Goal: Task Accomplishment & Management: Use online tool/utility

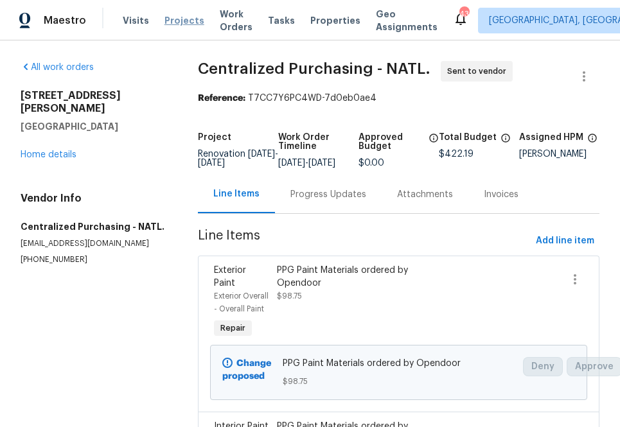
click at [177, 22] on span "Projects" at bounding box center [185, 20] width 40 height 13
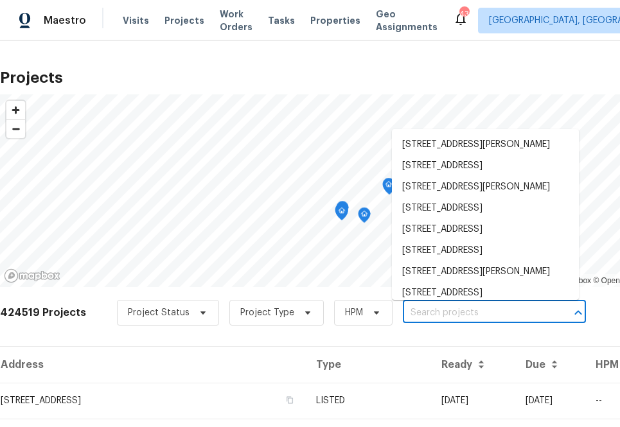
click at [463, 312] on input "text" at bounding box center [476, 313] width 147 height 20
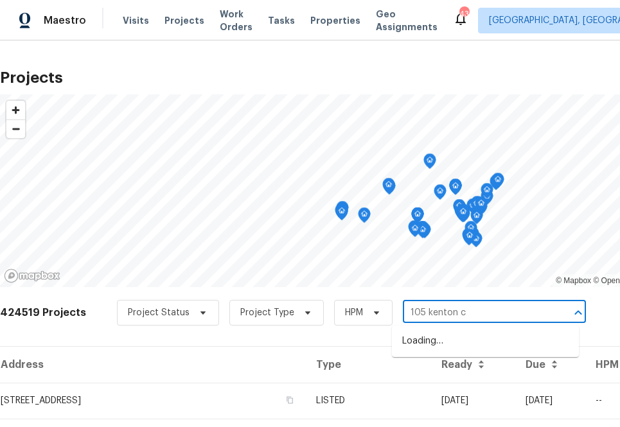
type input "105 kenton ct"
click at [419, 339] on li "[STREET_ADDRESS]" at bounding box center [485, 341] width 187 height 21
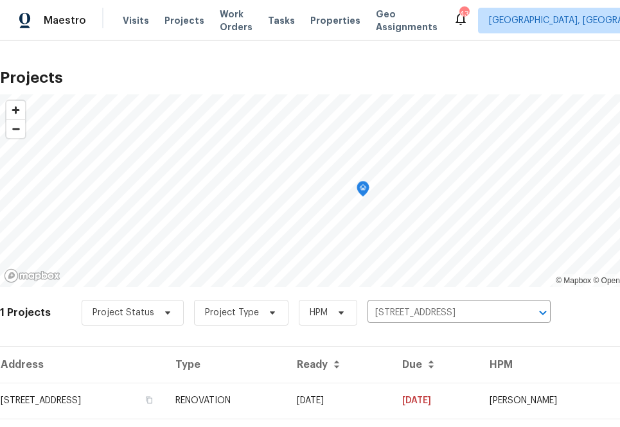
scroll to position [33, 0]
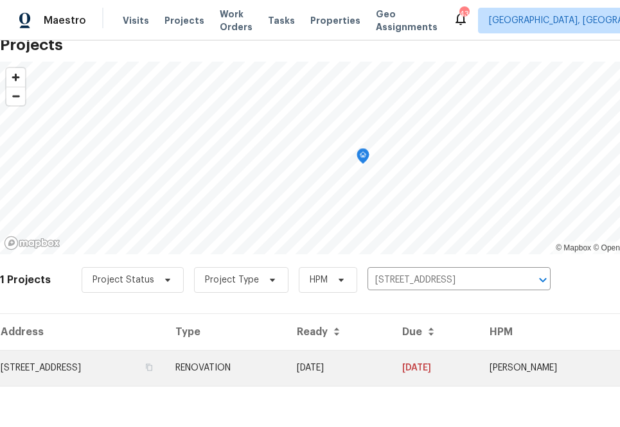
click at [127, 358] on td "[STREET_ADDRESS]" at bounding box center [82, 368] width 165 height 36
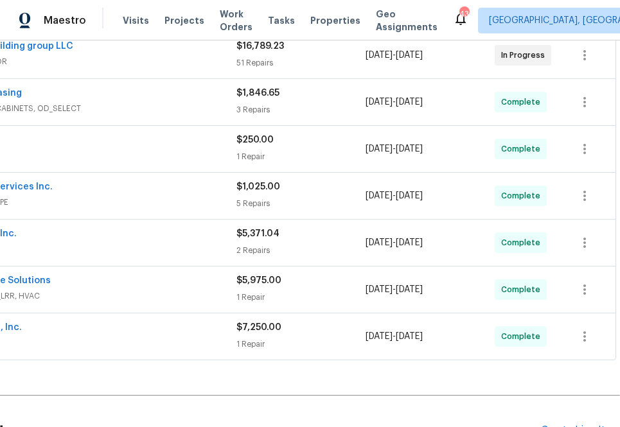
scroll to position [426, 106]
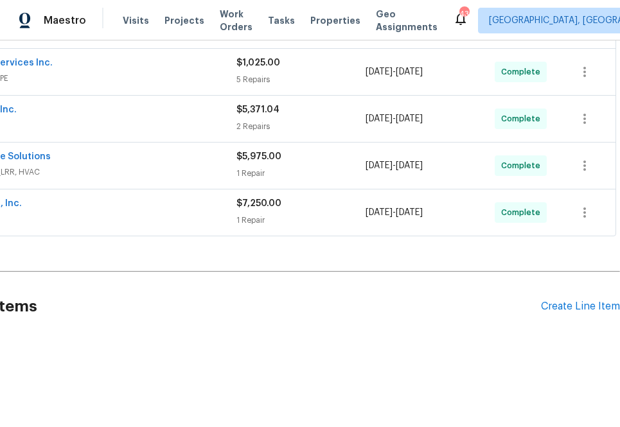
click at [575, 296] on div "Pending Line Items Create Line Item" at bounding box center [257, 307] width 726 height 60
click at [574, 306] on div "Create Line Item" at bounding box center [580, 307] width 79 height 12
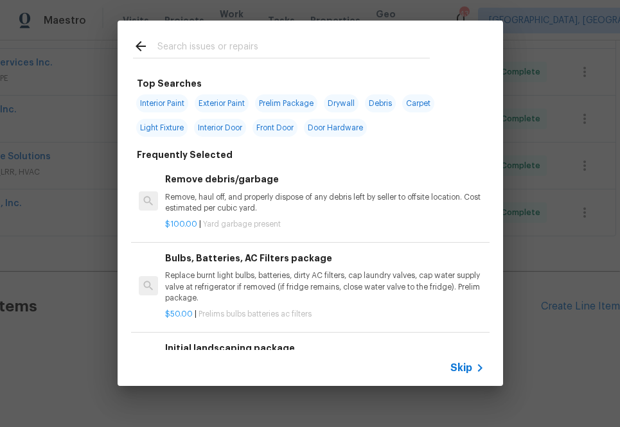
click at [455, 362] on span "Skip" at bounding box center [462, 368] width 22 height 13
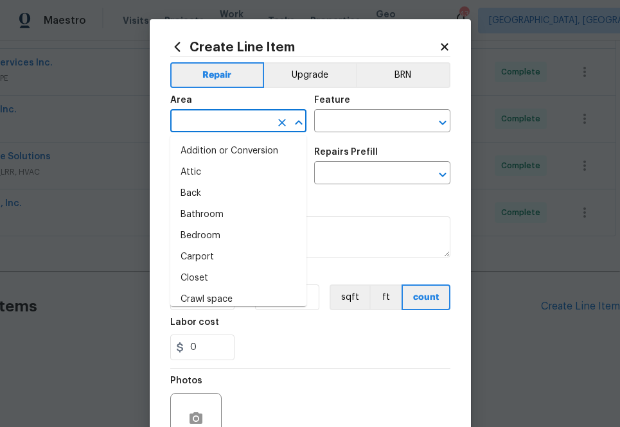
click at [221, 132] on input "text" at bounding box center [220, 122] width 100 height 20
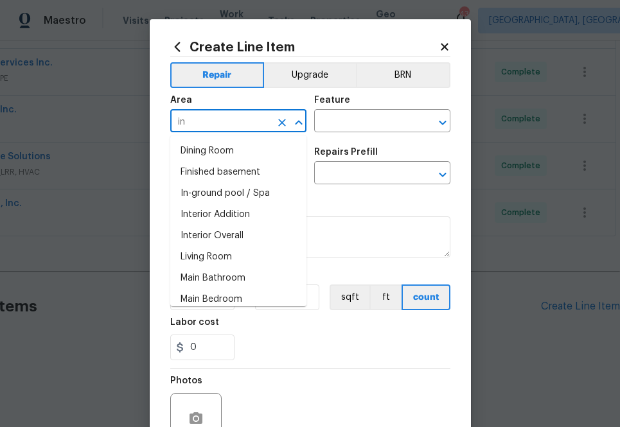
type input "i"
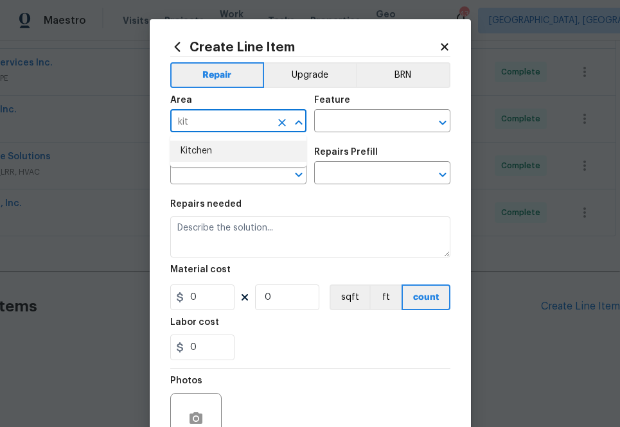
click at [213, 149] on li "Kitchen" at bounding box center [238, 151] width 136 height 21
type input "Kitchen"
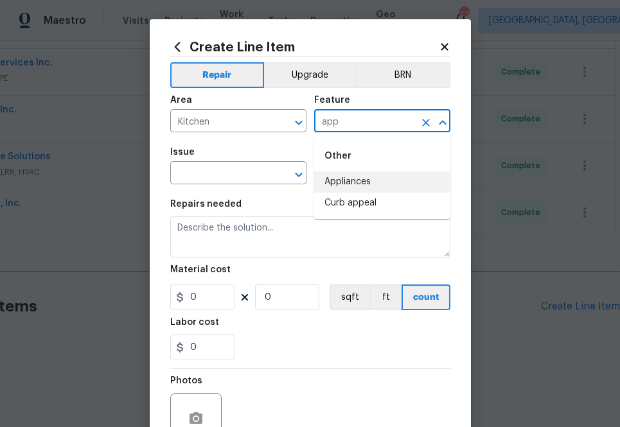
click at [379, 184] on li "Appliances" at bounding box center [382, 182] width 136 height 21
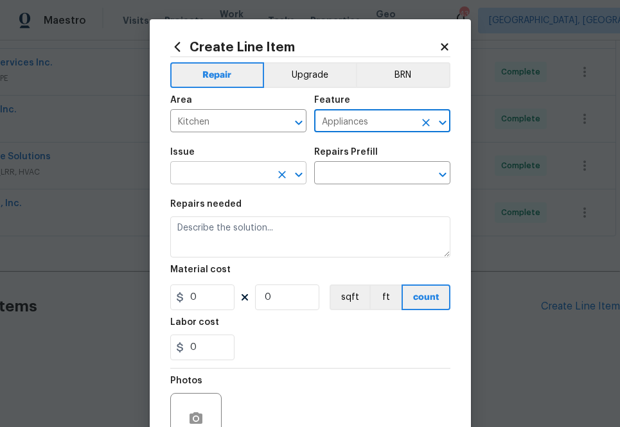
type input "Appliances"
click at [242, 180] on input "text" at bounding box center [220, 175] width 100 height 20
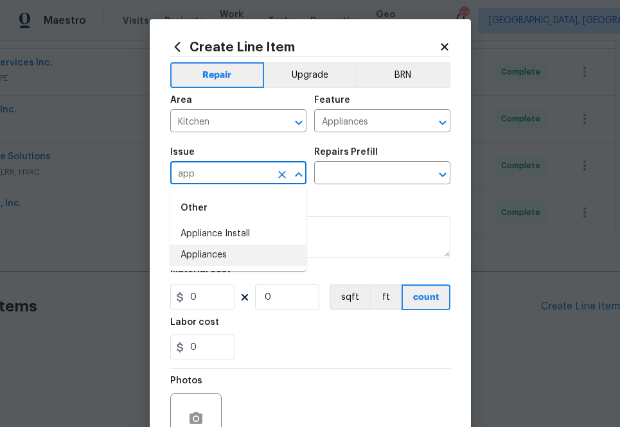
click at [240, 262] on li "Appliances" at bounding box center [238, 255] width 136 height 21
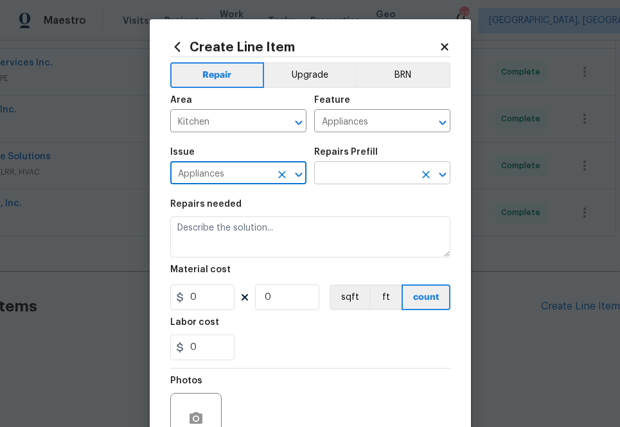
type input "Appliances"
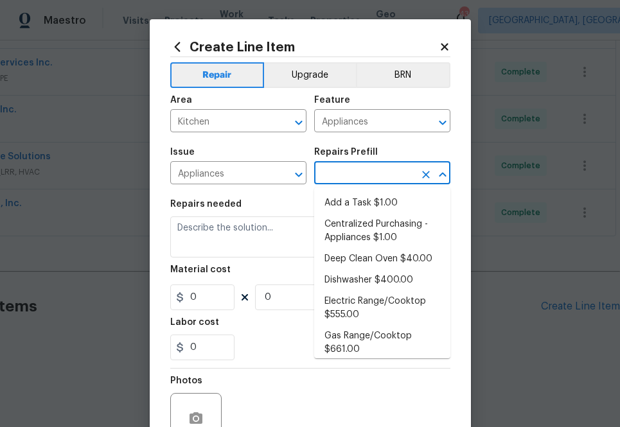
click at [357, 184] on input "text" at bounding box center [364, 175] width 100 height 20
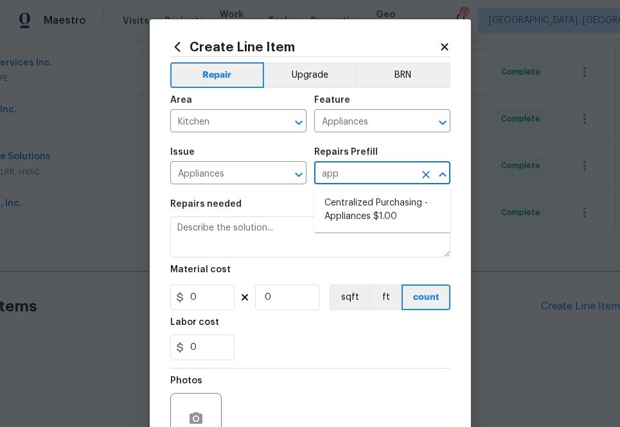
type input "appl"
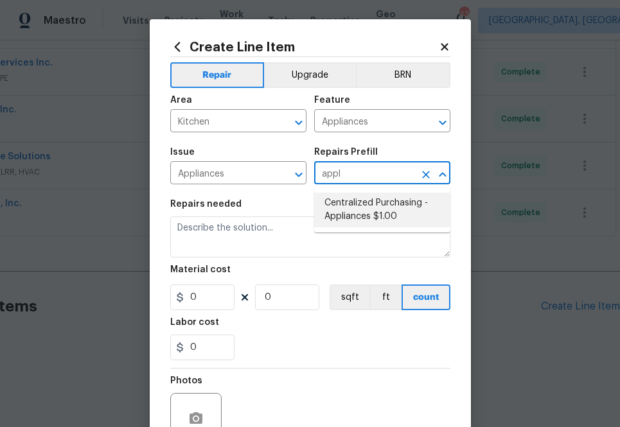
click at [374, 230] on ul "Centralized Purchasing - Appliances $1.00" at bounding box center [382, 210] width 136 height 45
click at [374, 199] on li "Centralized Purchasing - Appliances $1.00" at bounding box center [382, 210] width 136 height 35
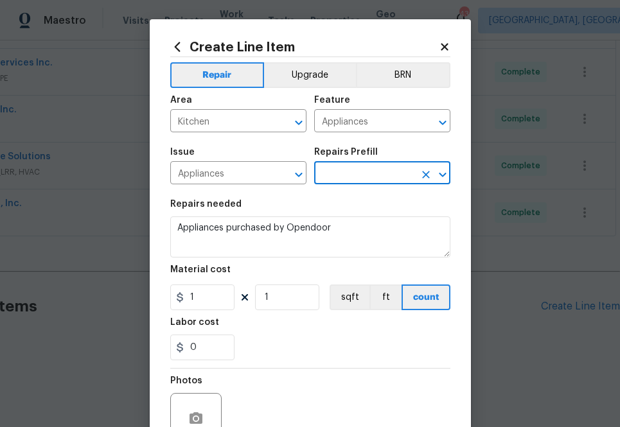
type input "Centralized Purchasing - Appliances $1.00"
type textarea "Appliances purchased by Opendoor"
type input "1"
type input "Centralized Purchasing - Appliances $1.00"
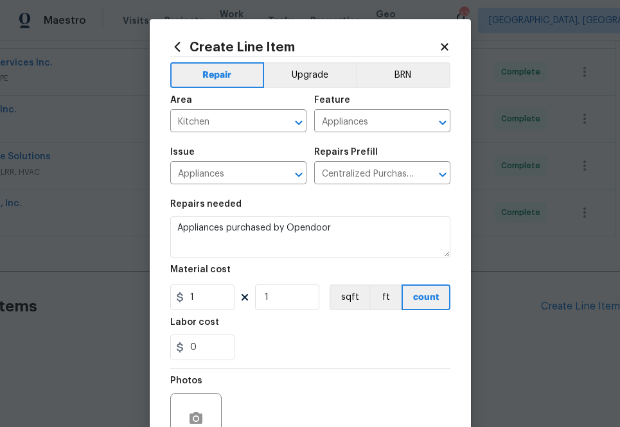
click at [222, 275] on div "Material cost" at bounding box center [310, 273] width 280 height 17
click at [217, 291] on input "1" at bounding box center [202, 298] width 64 height 26
click at [216, 301] on input "1" at bounding box center [202, 298] width 64 height 26
click at [210, 287] on input "1" at bounding box center [202, 298] width 64 height 26
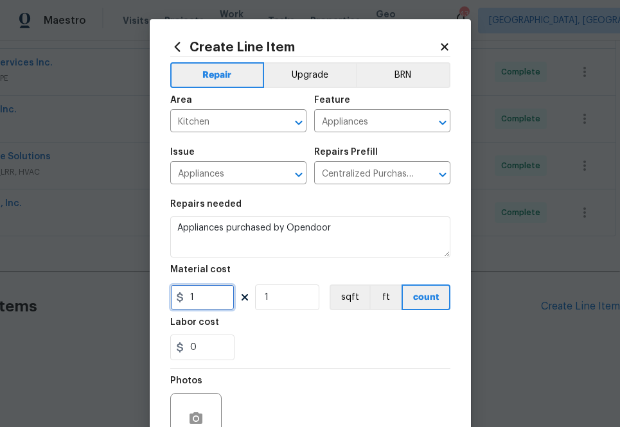
click at [210, 287] on input "1" at bounding box center [202, 298] width 64 height 26
paste input "250.61"
type input "1250.61"
click at [285, 336] on div "0" at bounding box center [310, 348] width 280 height 26
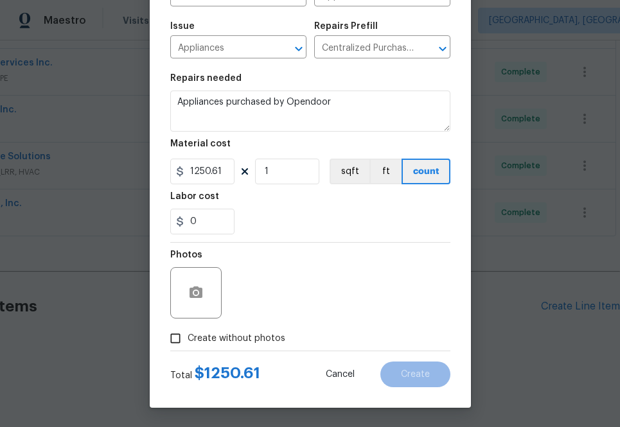
click at [268, 340] on span "Create without photos" at bounding box center [237, 338] width 98 height 13
click at [188, 340] on input "Create without photos" at bounding box center [175, 339] width 24 height 24
checkbox input "true"
type textarea "na"
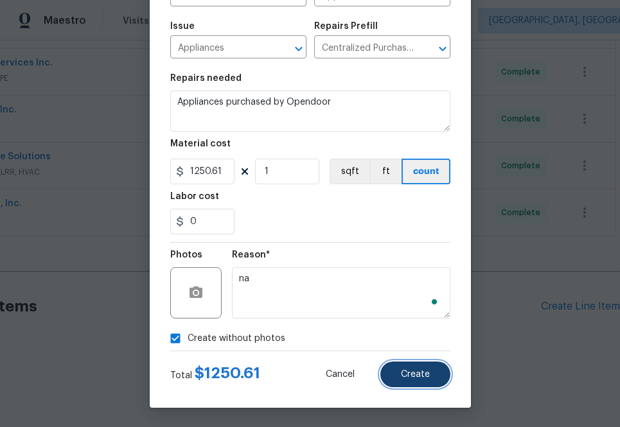
click at [438, 366] on button "Create" at bounding box center [416, 375] width 70 height 26
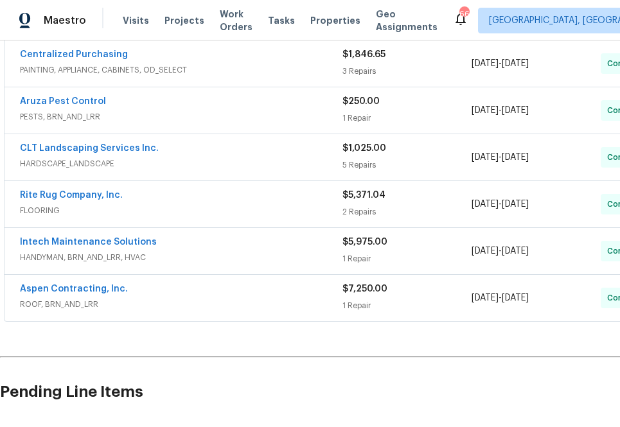
scroll to position [582, 0]
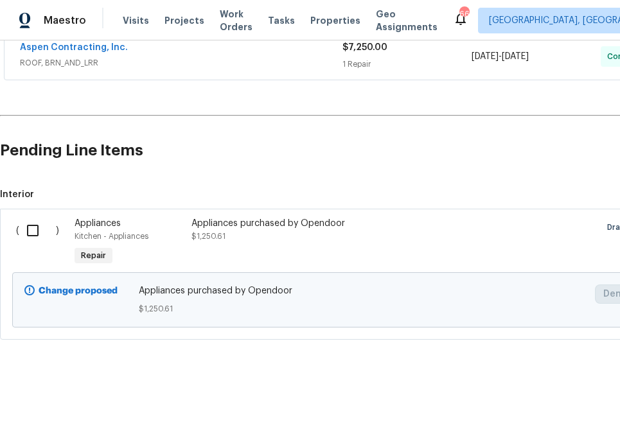
click at [30, 229] on input "checkbox" at bounding box center [37, 230] width 37 height 27
checkbox input "true"
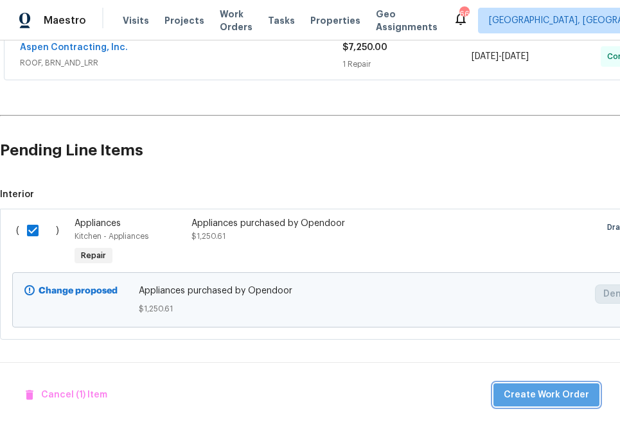
click at [568, 402] on span "Create Work Order" at bounding box center [546, 396] width 85 height 16
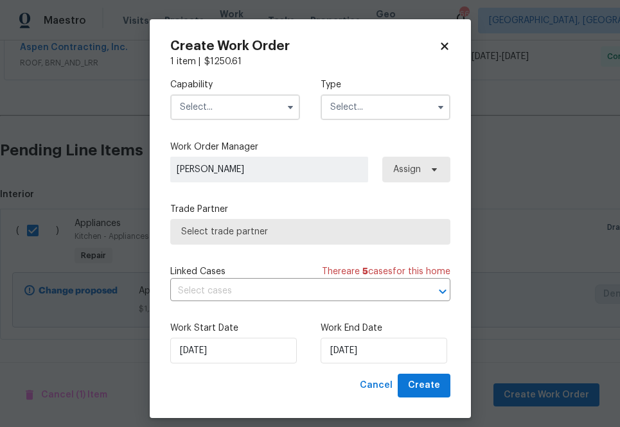
click at [241, 116] on input "text" at bounding box center [235, 107] width 130 height 26
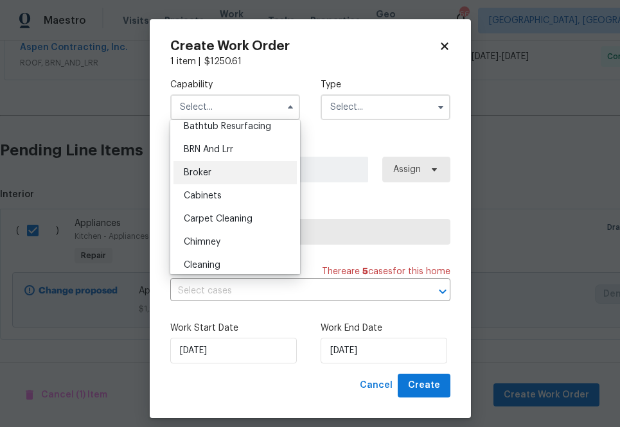
scroll to position [0, 0]
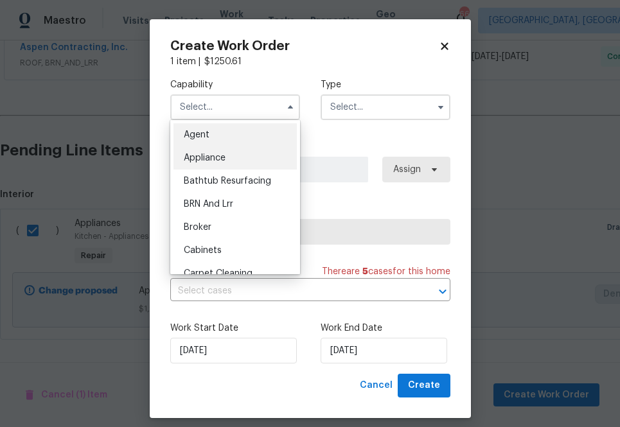
click at [231, 158] on div "Appliance" at bounding box center [235, 158] width 123 height 23
type input "Appliance"
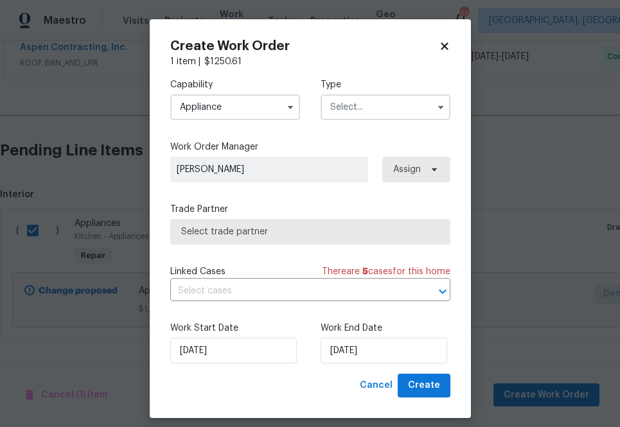
click at [411, 100] on input "text" at bounding box center [386, 107] width 130 height 26
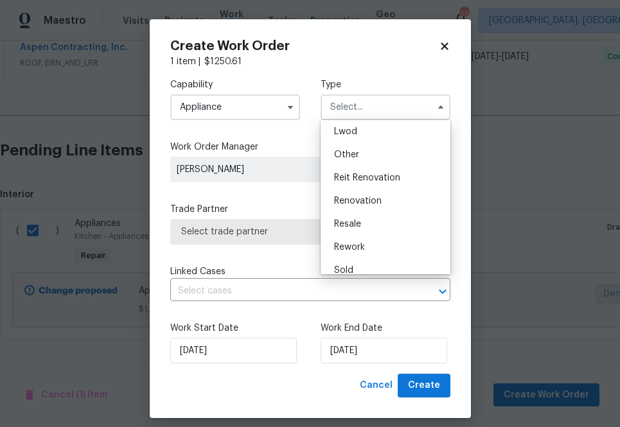
scroll to position [153, 0]
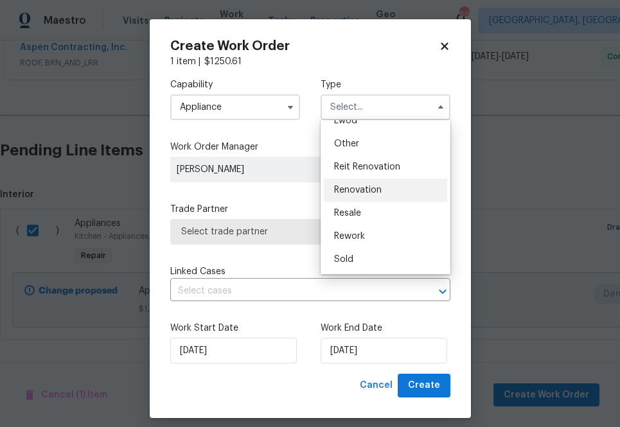
click at [380, 189] on span "Renovation" at bounding box center [358, 190] width 48 height 9
type input "Renovation"
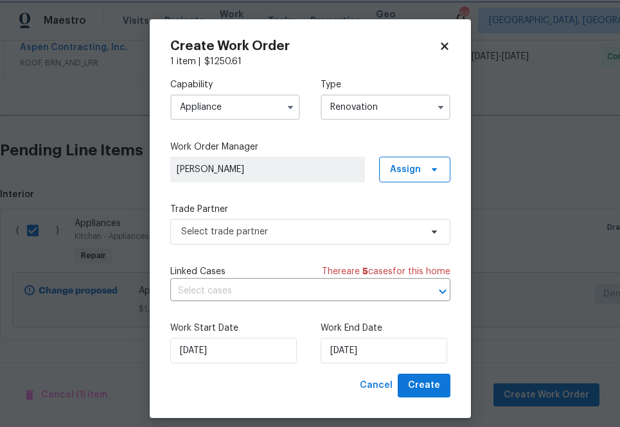
scroll to position [0, 0]
click at [398, 179] on span "Assign" at bounding box center [414, 170] width 71 height 26
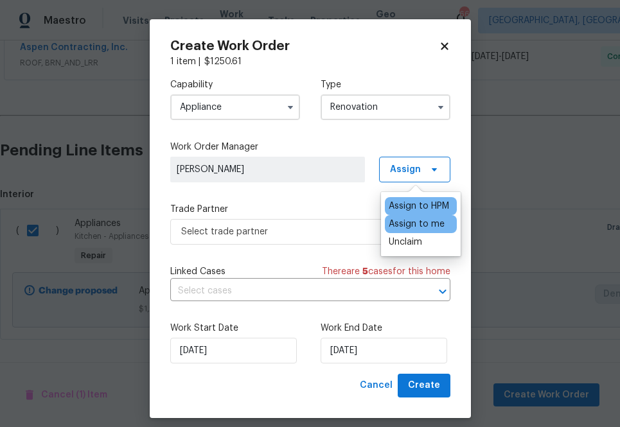
click at [400, 220] on div "Assign to me" at bounding box center [417, 224] width 56 height 13
click at [302, 204] on label "Trade Partner" at bounding box center [310, 209] width 280 height 13
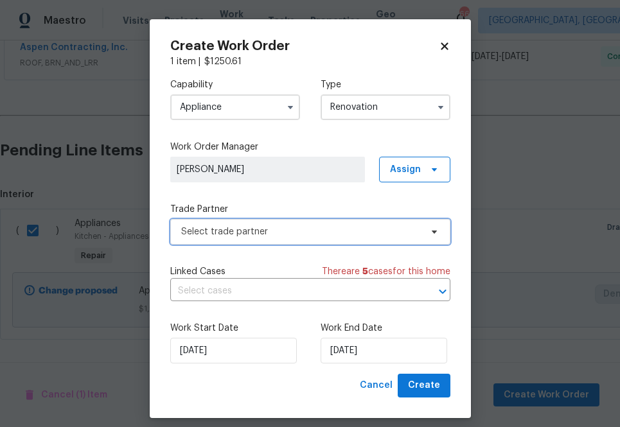
click at [305, 231] on span "Select trade partner" at bounding box center [301, 232] width 240 height 13
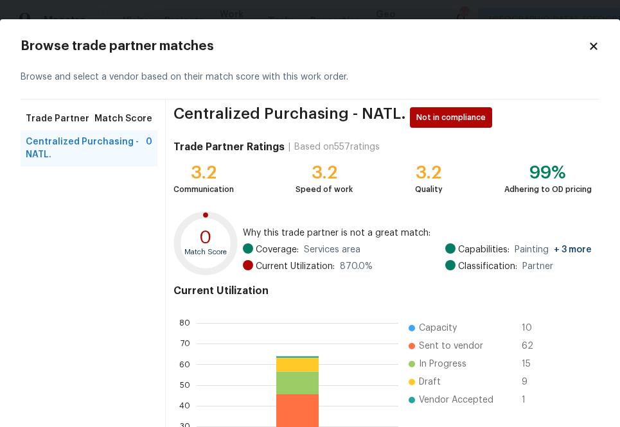
scroll to position [139, 0]
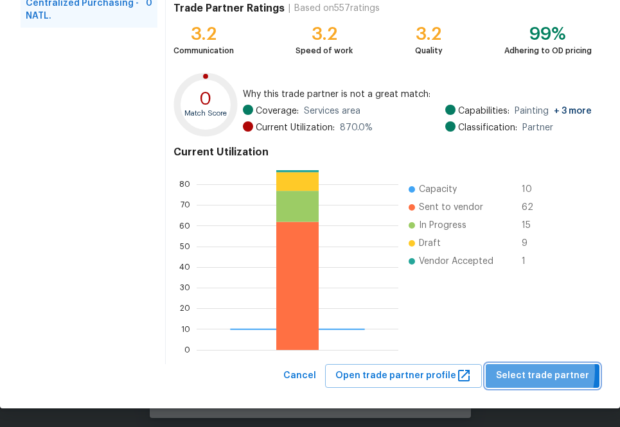
click at [518, 372] on span "Select trade partner" at bounding box center [542, 376] width 93 height 16
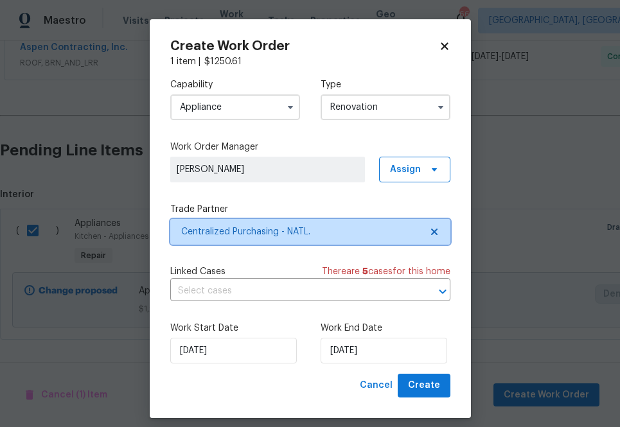
scroll to position [0, 0]
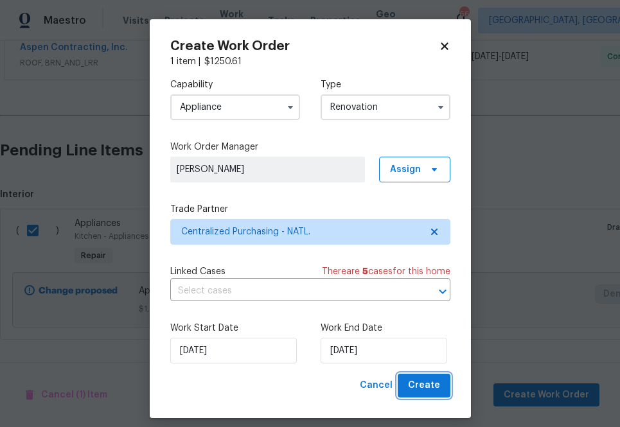
click at [420, 380] on span "Create" at bounding box center [424, 386] width 32 height 16
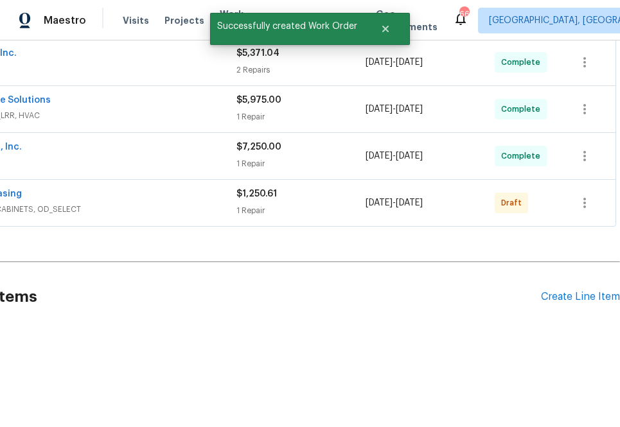
scroll to position [483, 0]
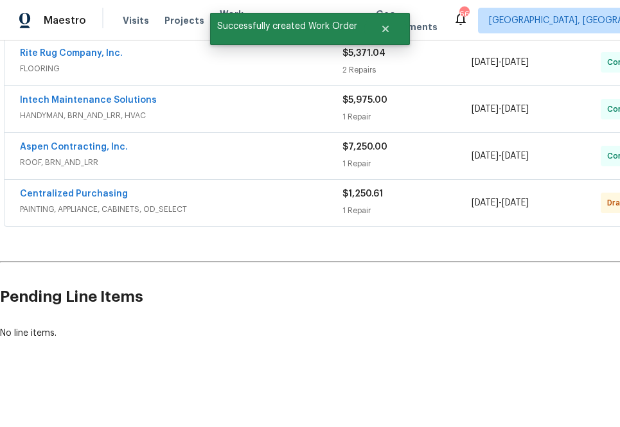
click at [107, 199] on span "Centralized Purchasing" at bounding box center [74, 194] width 108 height 13
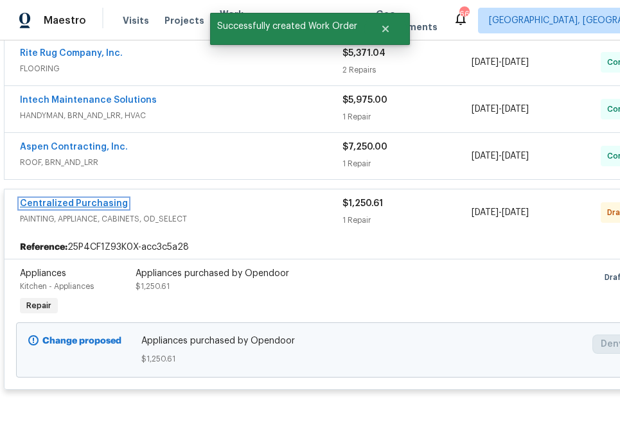
click at [103, 207] on link "Centralized Purchasing" at bounding box center [74, 203] width 108 height 9
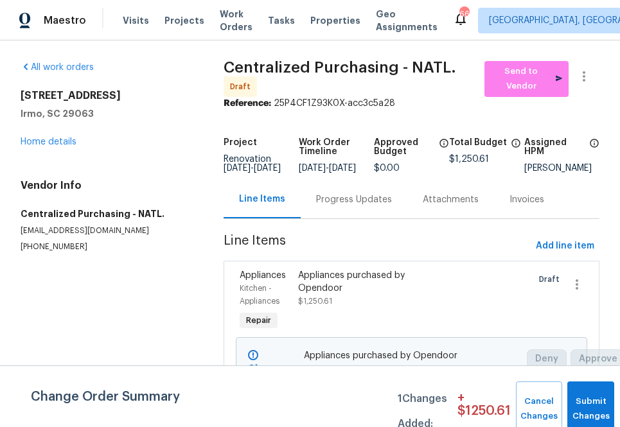
click at [489, 97] on div "Reference: 25P4CF1Z93K0X-acc3c5a28" at bounding box center [412, 103] width 376 height 13
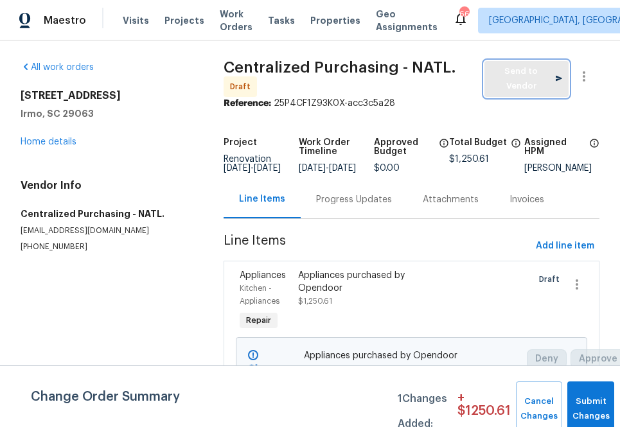
click at [508, 87] on span "Send to Vendor" at bounding box center [526, 79] width 71 height 30
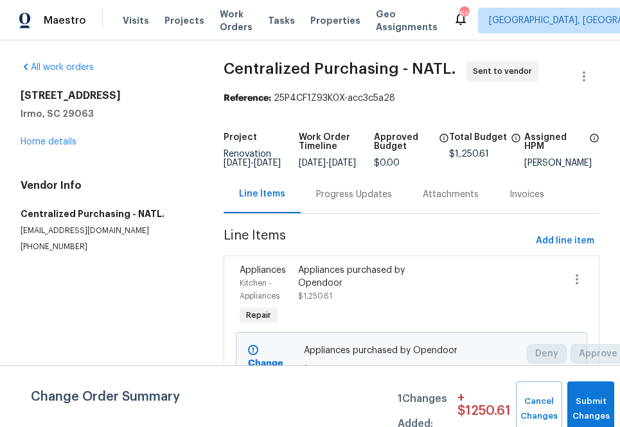
click at [170, 89] on h2 "[STREET_ADDRESS]" at bounding box center [107, 95] width 172 height 13
click at [185, 18] on span "Projects" at bounding box center [185, 20] width 40 height 13
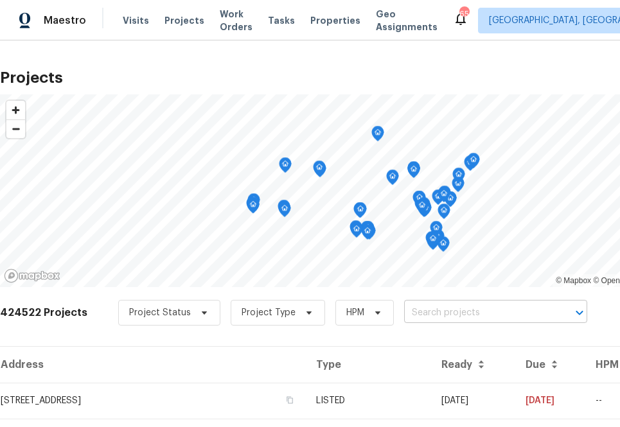
click at [464, 314] on input "text" at bounding box center [477, 313] width 147 height 20
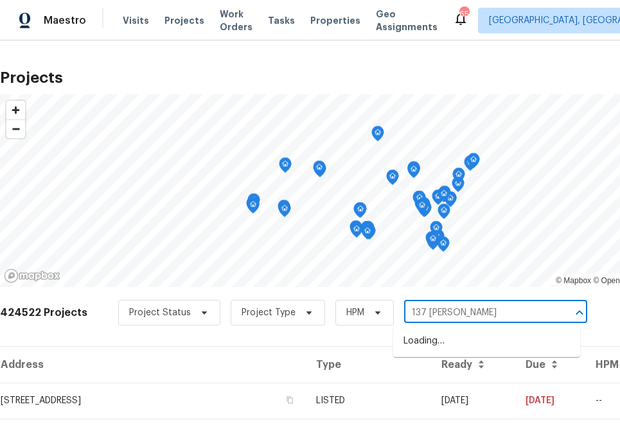
type input "137 [PERSON_NAME]"
click at [457, 336] on li "[STREET_ADDRESS][PERSON_NAME]" at bounding box center [486, 341] width 187 height 21
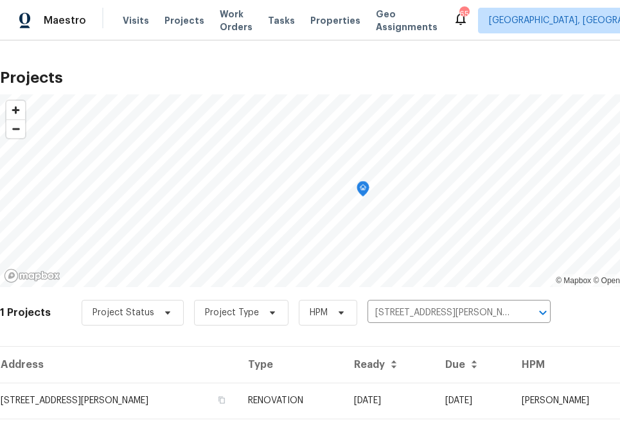
scroll to position [33, 0]
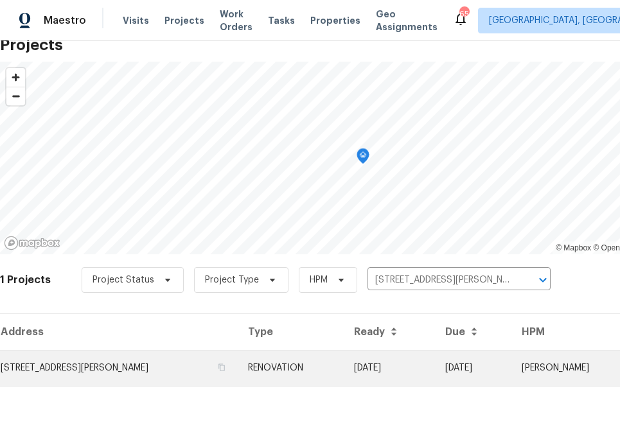
click at [133, 374] on td "[STREET_ADDRESS][PERSON_NAME]" at bounding box center [119, 368] width 238 height 36
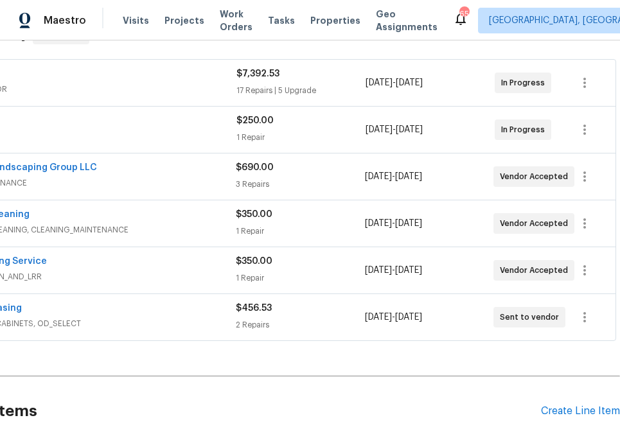
scroll to position [228, 0]
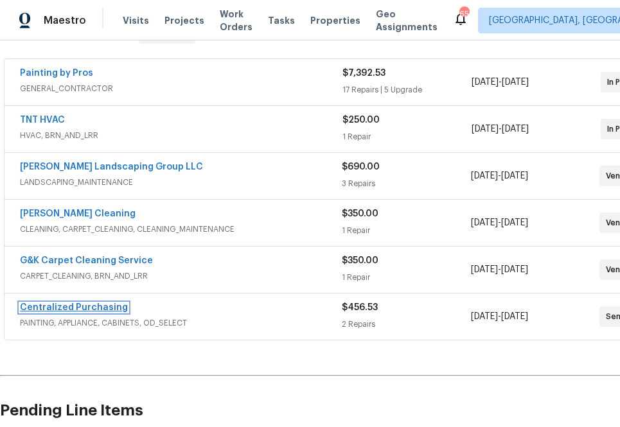
click at [96, 305] on link "Centralized Purchasing" at bounding box center [74, 307] width 108 height 9
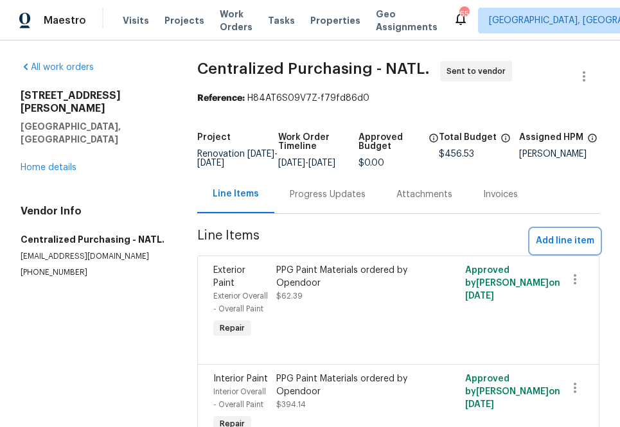
click at [560, 249] on span "Add line item" at bounding box center [565, 241] width 58 height 16
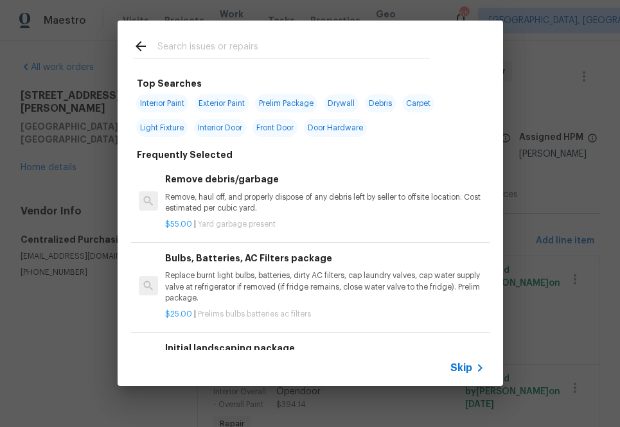
click at [464, 377] on div "Skip" at bounding box center [311, 368] width 386 height 36
click at [464, 373] on span "Skip" at bounding box center [462, 368] width 22 height 13
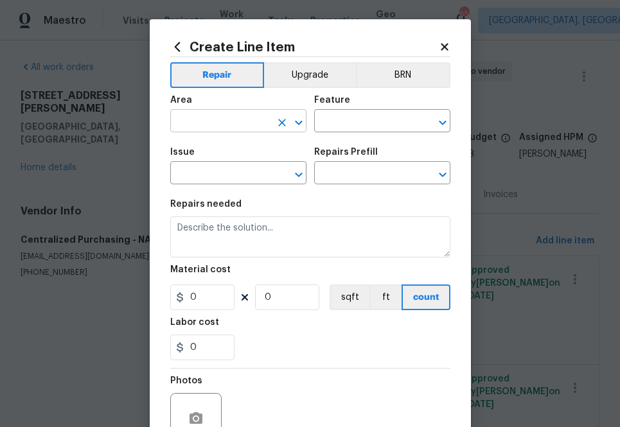
click at [255, 125] on input "text" at bounding box center [220, 122] width 100 height 20
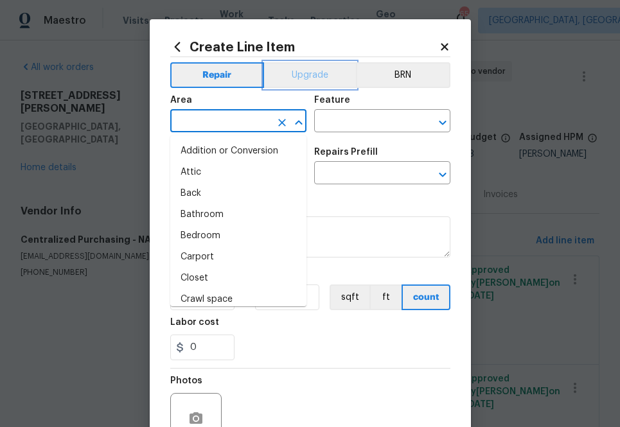
click at [309, 76] on button "Upgrade" at bounding box center [310, 75] width 92 height 26
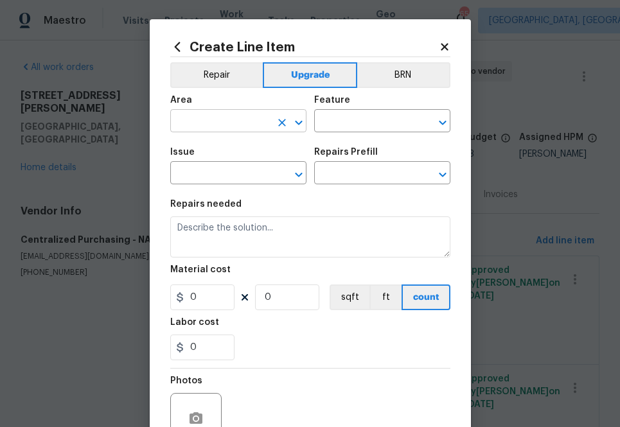
click at [233, 128] on input "text" at bounding box center [220, 122] width 100 height 20
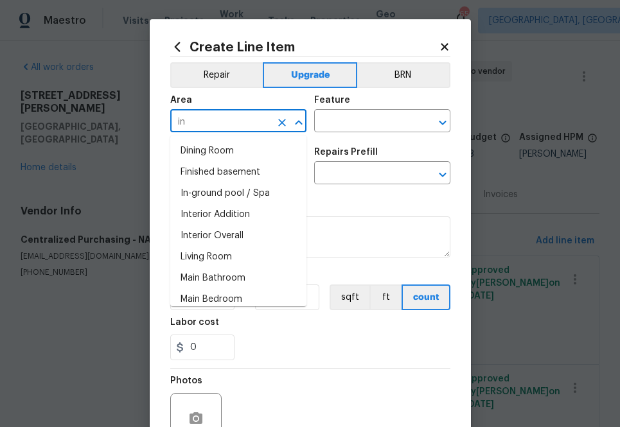
type input "i"
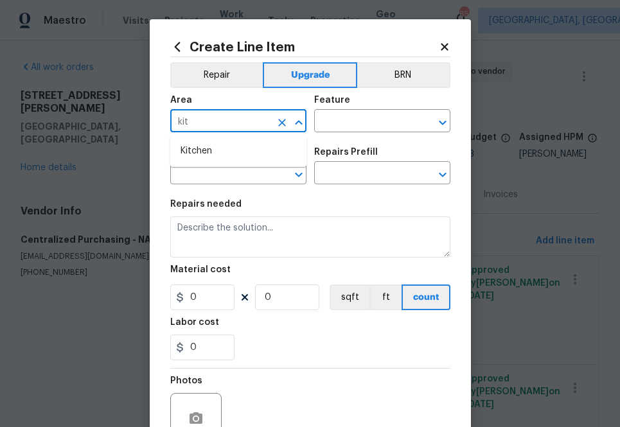
click at [255, 151] on li "Kitchen" at bounding box center [238, 151] width 136 height 21
type input "Kitchen"
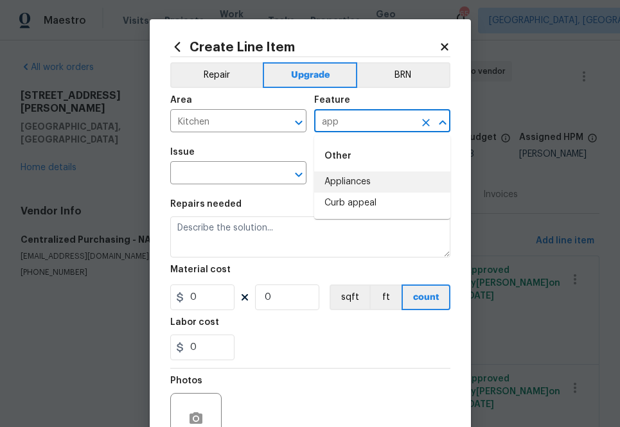
click at [333, 181] on li "Appliances" at bounding box center [382, 182] width 136 height 21
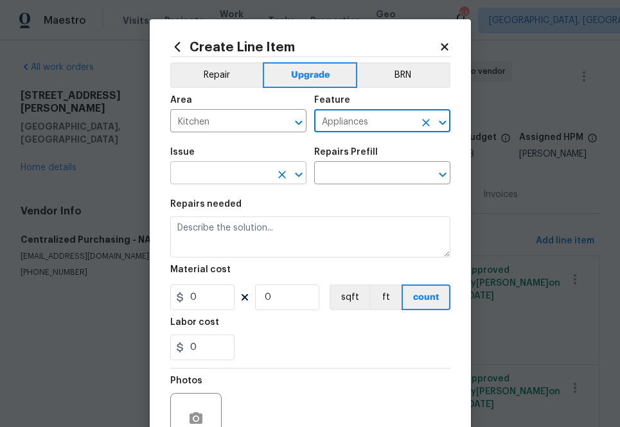
click at [270, 181] on div "​" at bounding box center [238, 175] width 136 height 20
type input "Appliances"
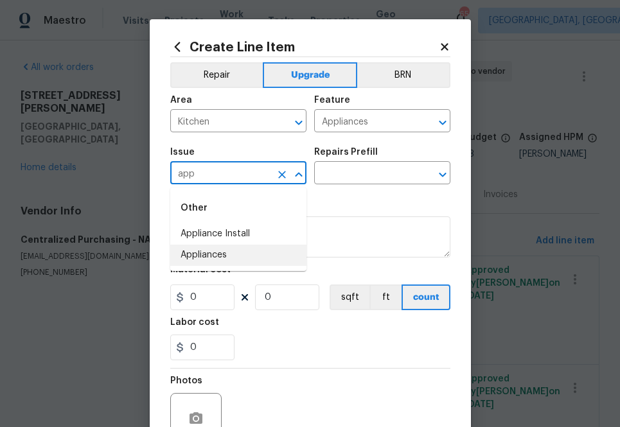
click at [256, 260] on li "Appliances" at bounding box center [238, 255] width 136 height 21
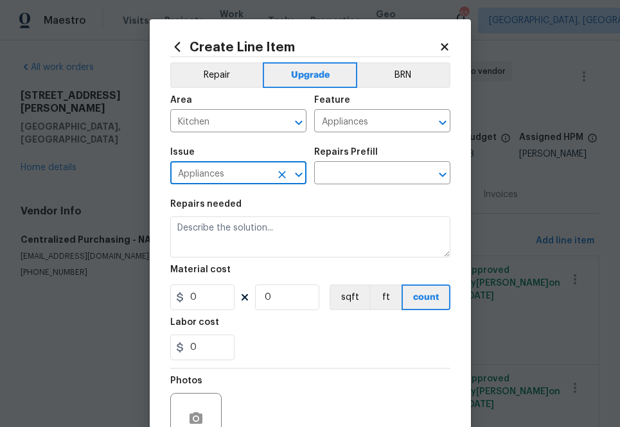
type input "Appliances"
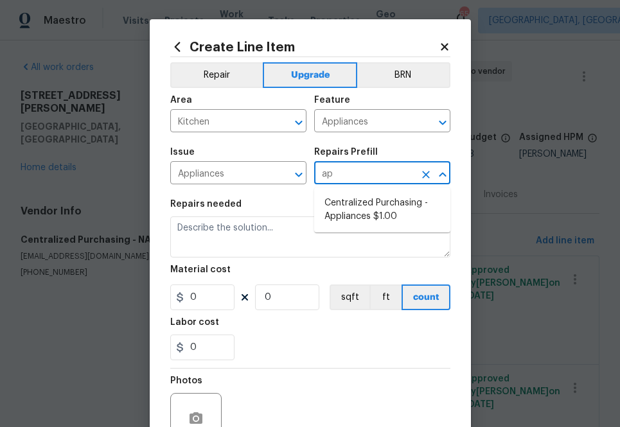
type input "app"
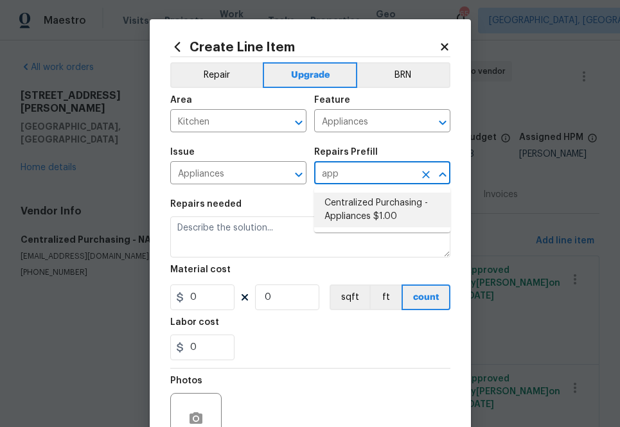
click at [343, 217] on li "Centralized Purchasing - Appliances $1.00" at bounding box center [382, 210] width 136 height 35
type input "Centralized Purchasing - Appliances $1.00"
type textarea "Appliances purchased by Opendoor"
type input "1"
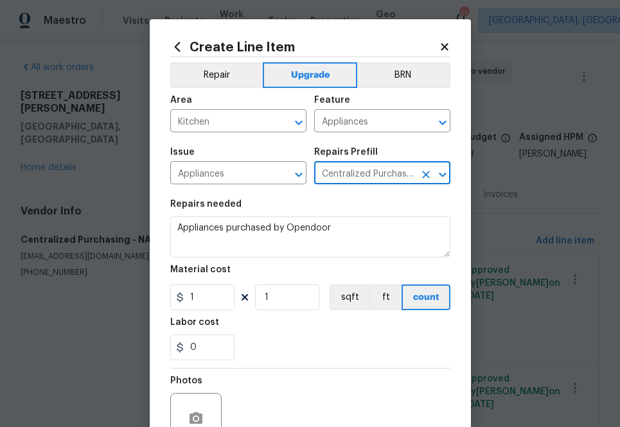
type input "Centralized Purchasing - Appliances $1.00"
click at [220, 299] on input "1" at bounding box center [202, 298] width 64 height 26
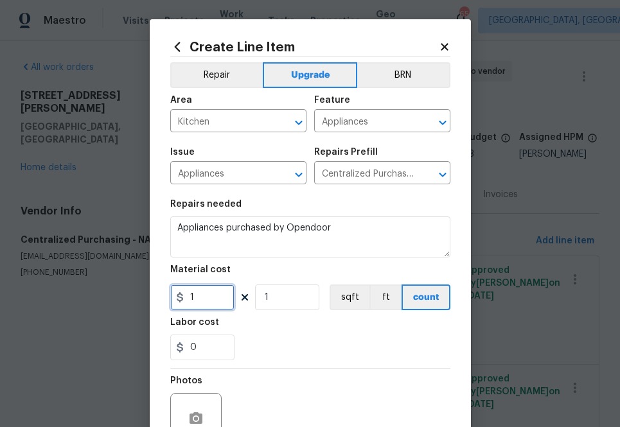
click at [220, 299] on input "1" at bounding box center [202, 298] width 64 height 26
paste input "935.08"
type input "935.08"
click at [328, 330] on div "Labor cost" at bounding box center [310, 326] width 280 height 17
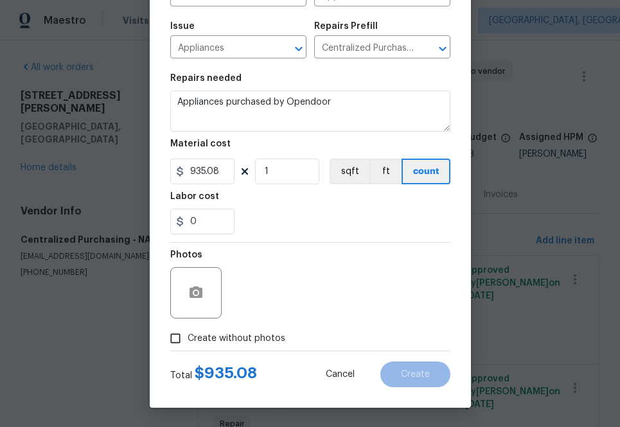
click at [252, 337] on span "Create without photos" at bounding box center [237, 338] width 98 height 13
click at [188, 337] on input "Create without photos" at bounding box center [175, 339] width 24 height 24
checkbox input "true"
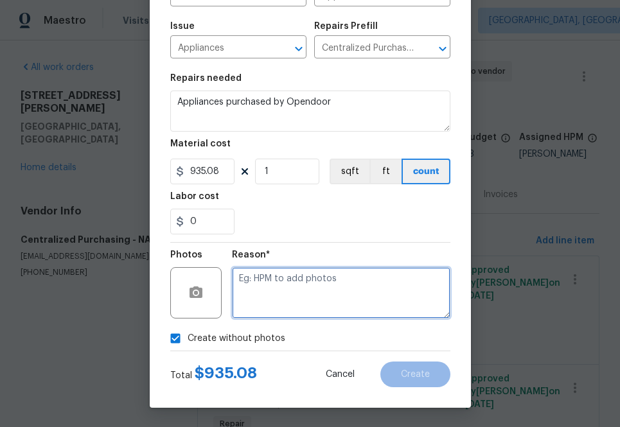
click at [294, 280] on textarea at bounding box center [341, 292] width 219 height 51
type textarea "na"
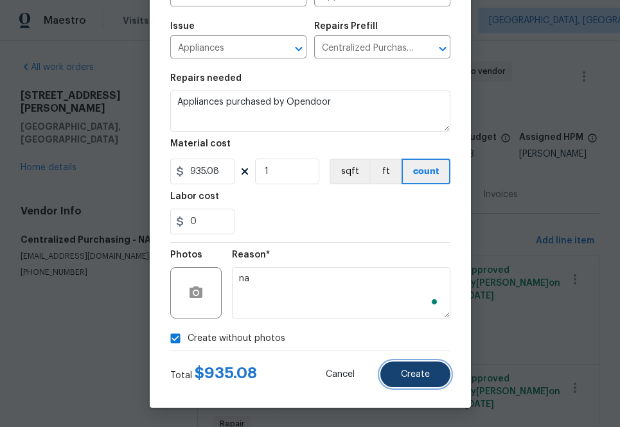
click at [397, 373] on button "Create" at bounding box center [416, 375] width 70 height 26
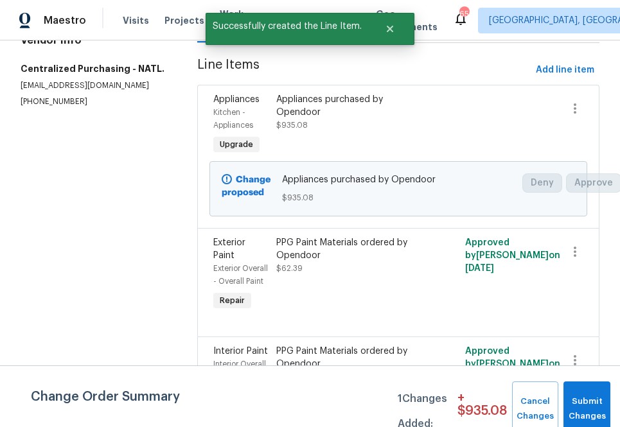
scroll to position [237, 0]
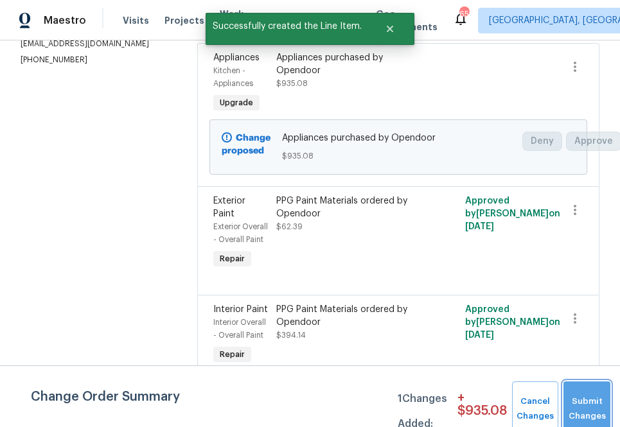
click at [580, 406] on button "Submit Changes" at bounding box center [587, 409] width 47 height 55
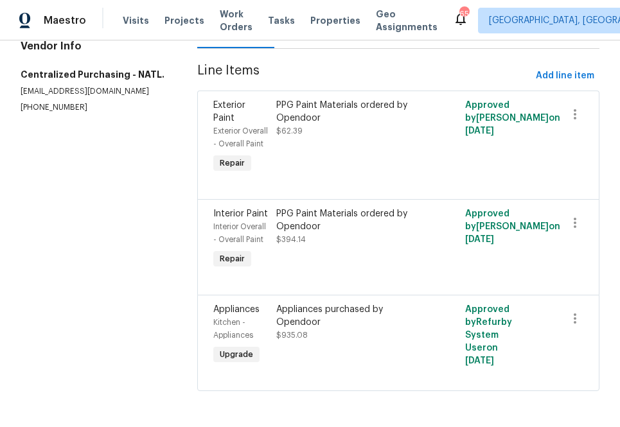
scroll to position [0, 0]
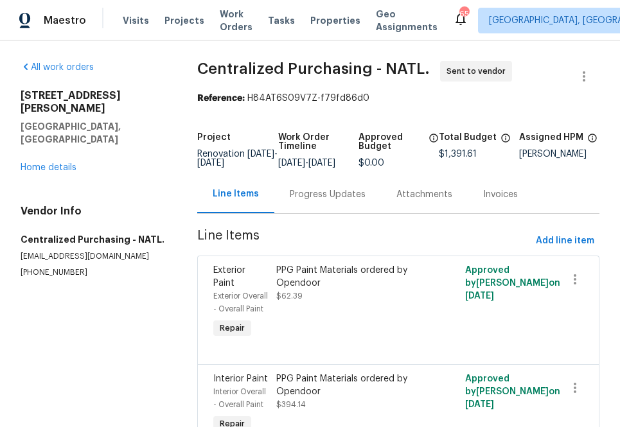
click at [327, 201] on div "Progress Updates" at bounding box center [328, 194] width 76 height 13
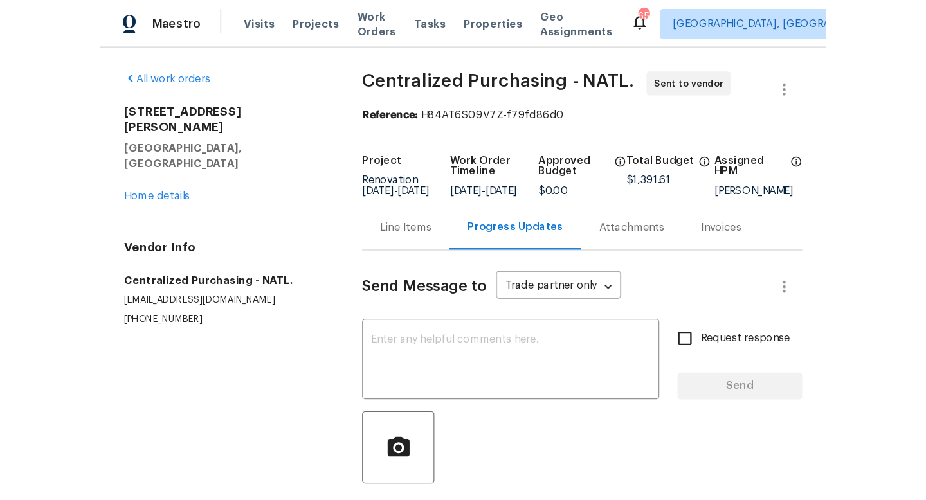
scroll to position [68, 0]
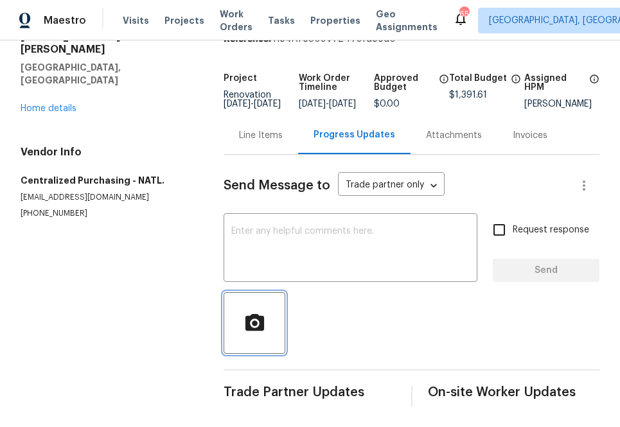
click at [262, 312] on span "button" at bounding box center [254, 323] width 41 height 22
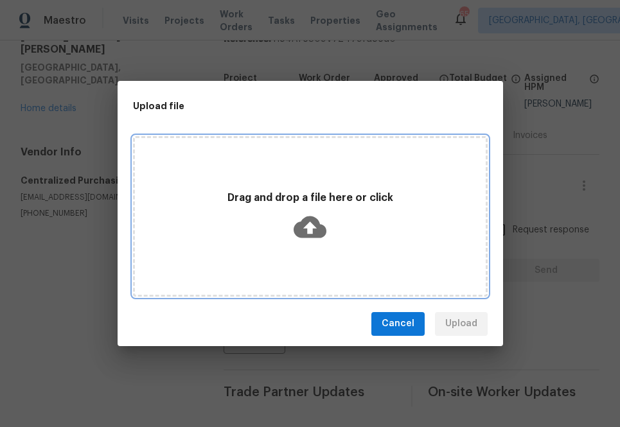
click at [328, 203] on p "Drag and drop a file here or click" at bounding box center [310, 198] width 351 height 13
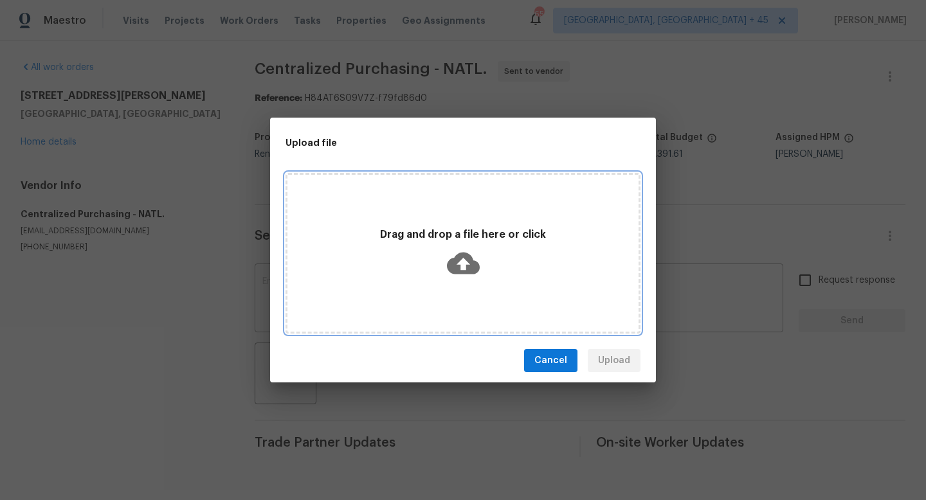
scroll to position [0, 0]
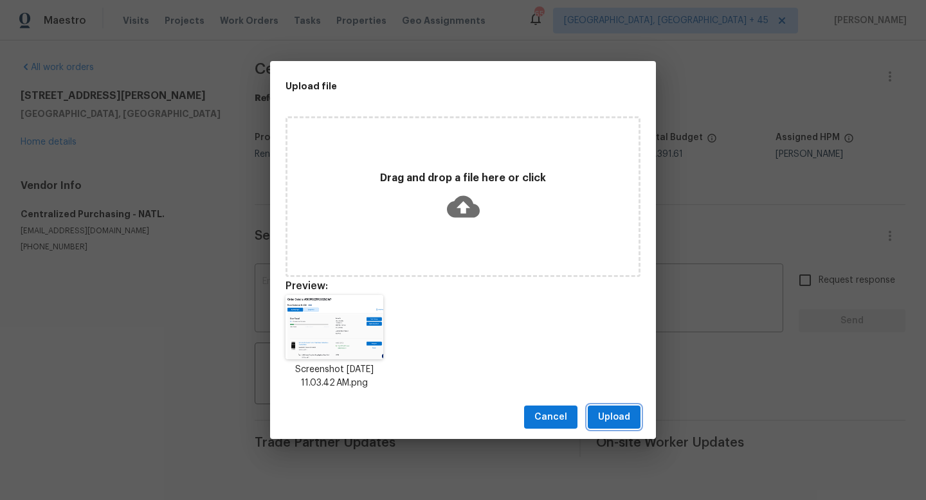
click at [607, 419] on span "Upload" at bounding box center [614, 417] width 32 height 16
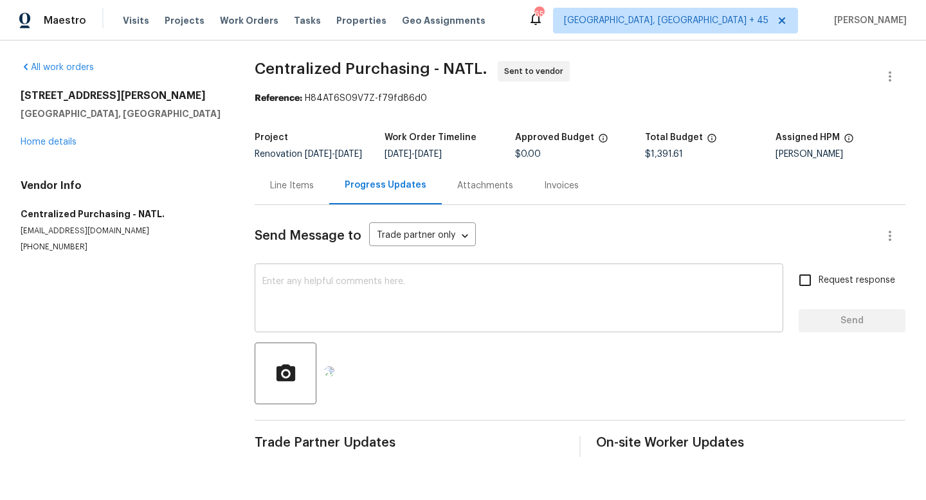
click at [398, 292] on textarea at bounding box center [518, 299] width 513 height 45
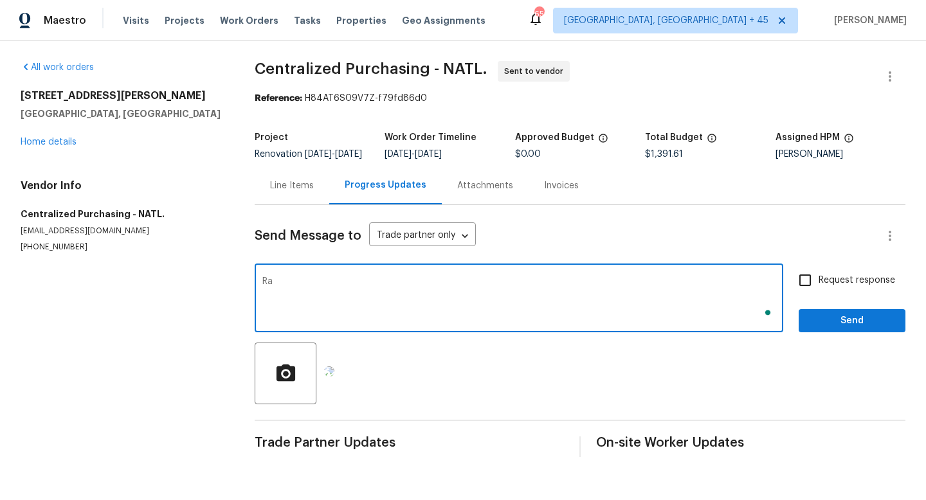
type textarea "R"
click at [381, 287] on textarea "Freestanding range and under the range microwave" at bounding box center [518, 299] width 513 height 45
click at [519, 288] on textarea "Freestanding range and over-the-range microwave" at bounding box center [518, 299] width 513 height 45
type textarea "Freestanding range and over-the-range microwave expected for delivery by [PERSO…"
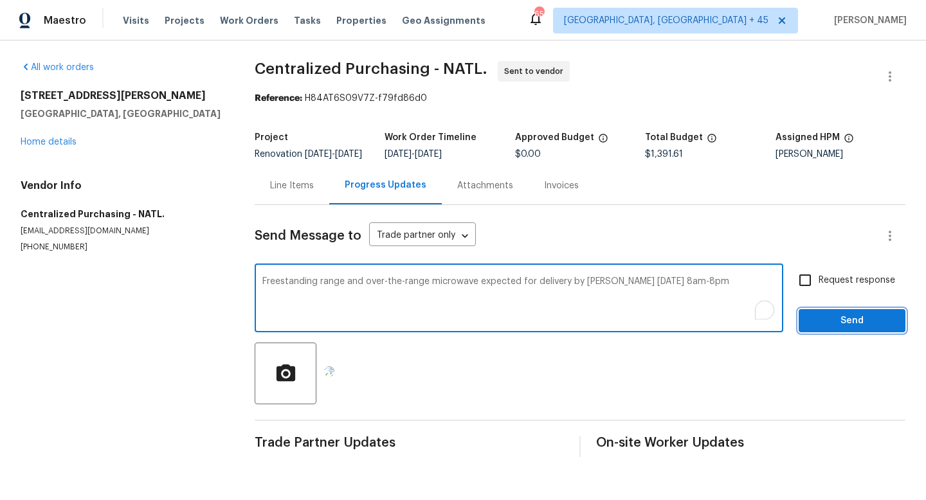
click at [620, 327] on span "Send" at bounding box center [852, 321] width 86 height 16
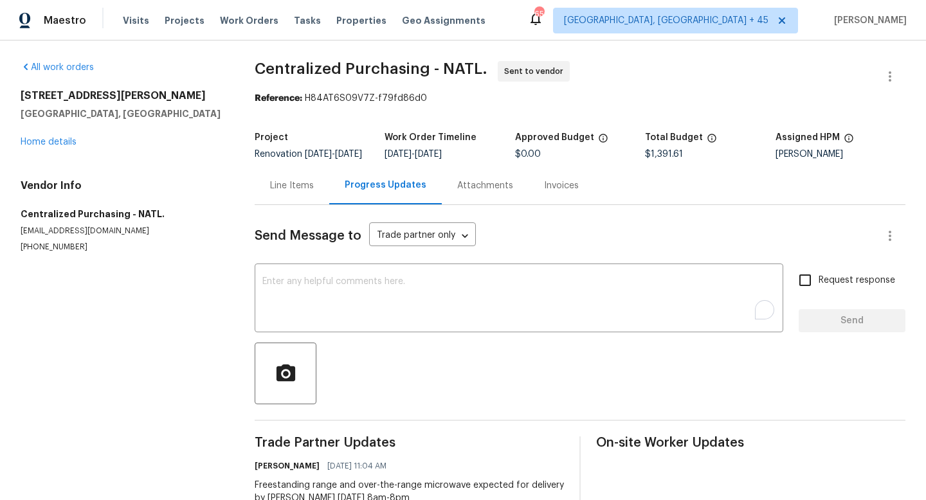
click at [288, 188] on div "Line Items" at bounding box center [292, 185] width 44 height 13
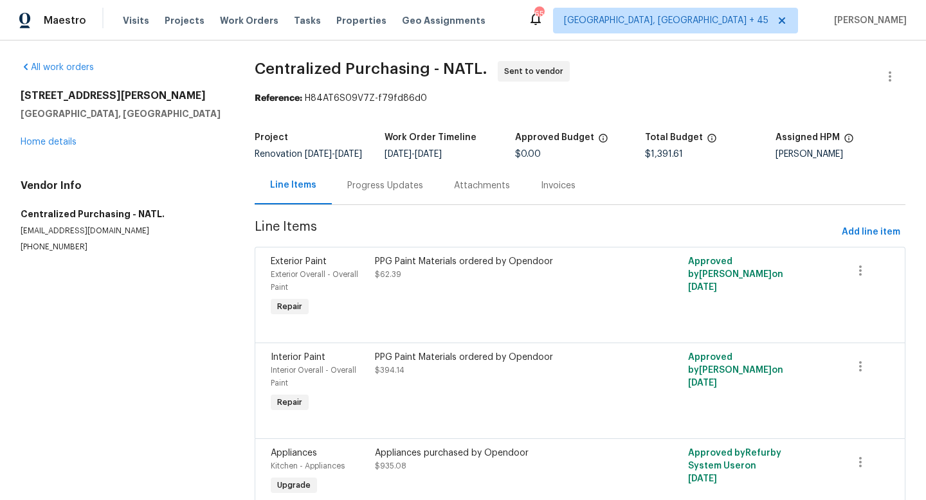
scroll to position [68, 0]
